Goal: Register for event/course

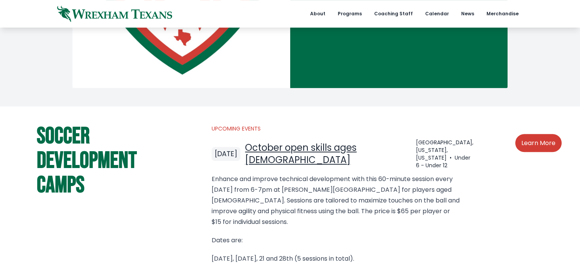
scroll to position [418, 0]
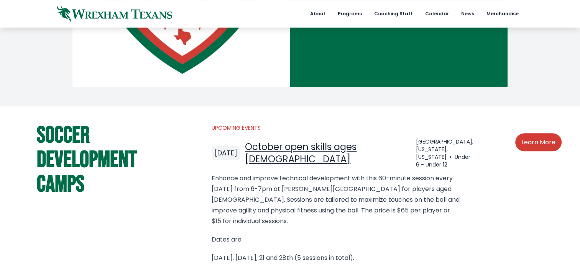
click at [356, 150] on link "October open skills ages [DEMOGRAPHIC_DATA]" at bounding box center [301, 153] width 112 height 25
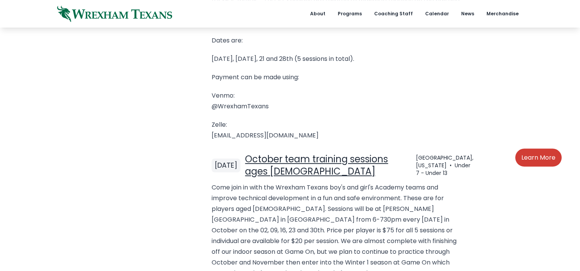
scroll to position [618, 0]
click at [388, 153] on link "October team training sessions ages [DEMOGRAPHIC_DATA]" at bounding box center [316, 165] width 143 height 25
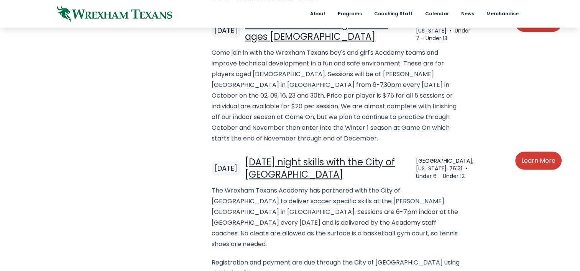
scroll to position [751, 0]
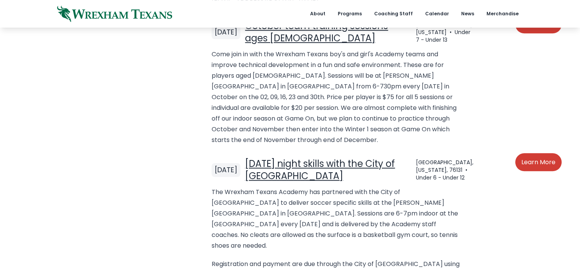
click at [312, 161] on link "[DATE] night skills with the City of [GEOGRAPHIC_DATA]" at bounding box center [320, 170] width 150 height 25
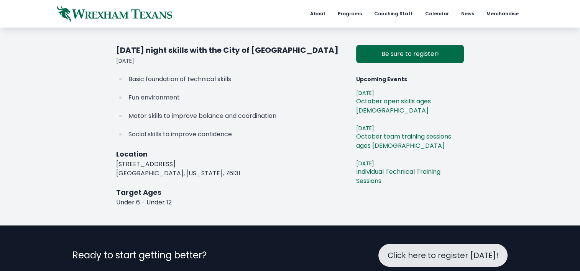
scroll to position [21, 0]
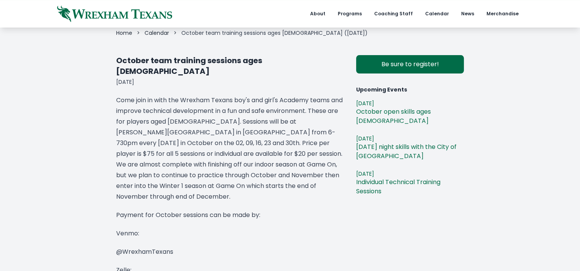
scroll to position [84, 0]
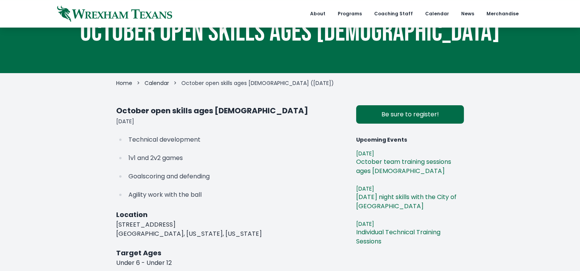
scroll to position [35, 0]
